Goal: Find contact information: Find contact information

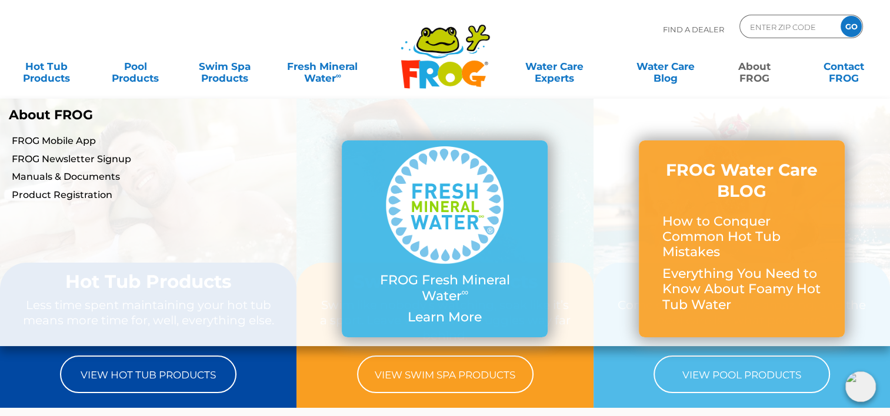
click at [758, 75] on link "About FROG" at bounding box center [754, 67] width 69 height 24
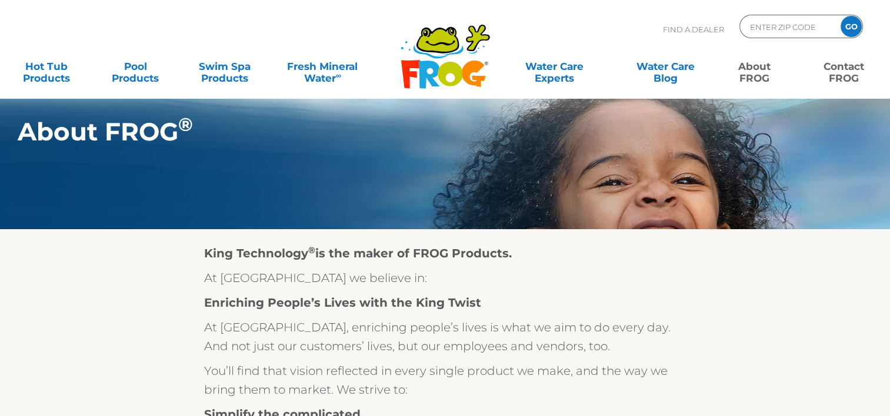
click at [836, 66] on link "Contact FROG" at bounding box center [843, 67] width 69 height 24
